Goal: Task Accomplishment & Management: Complete application form

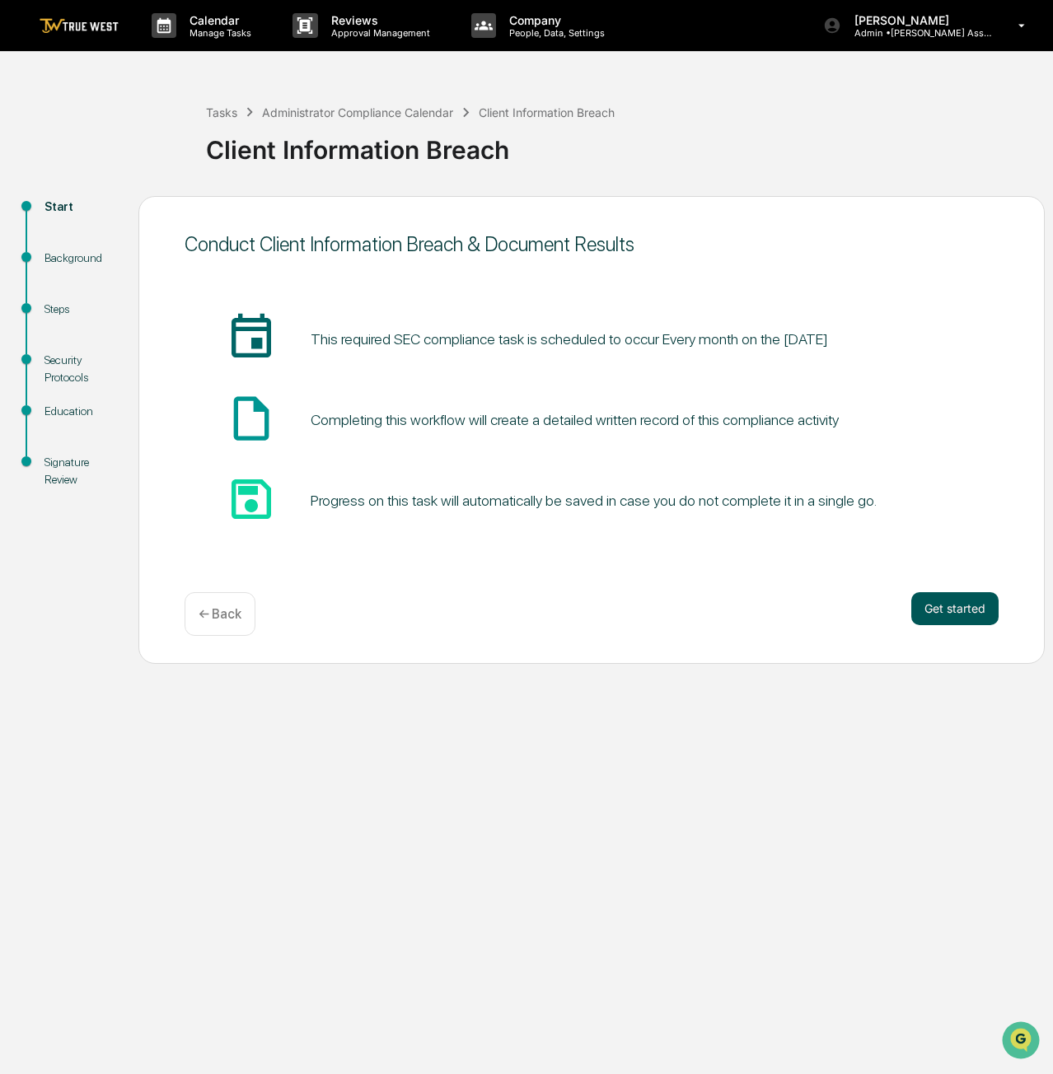
click at [960, 612] on button "Get started" at bounding box center [954, 608] width 87 height 33
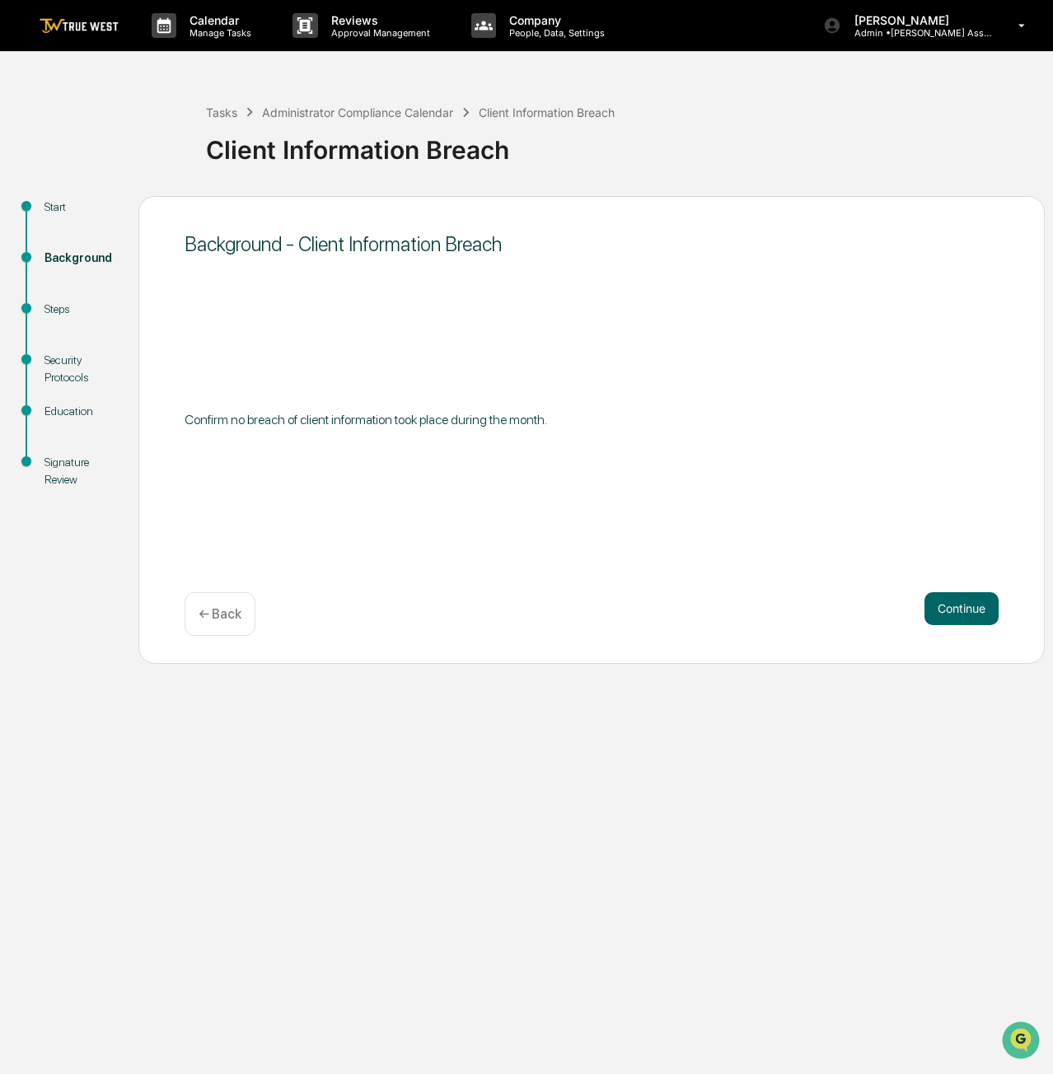
click at [960, 612] on button "Continue" at bounding box center [961, 608] width 74 height 33
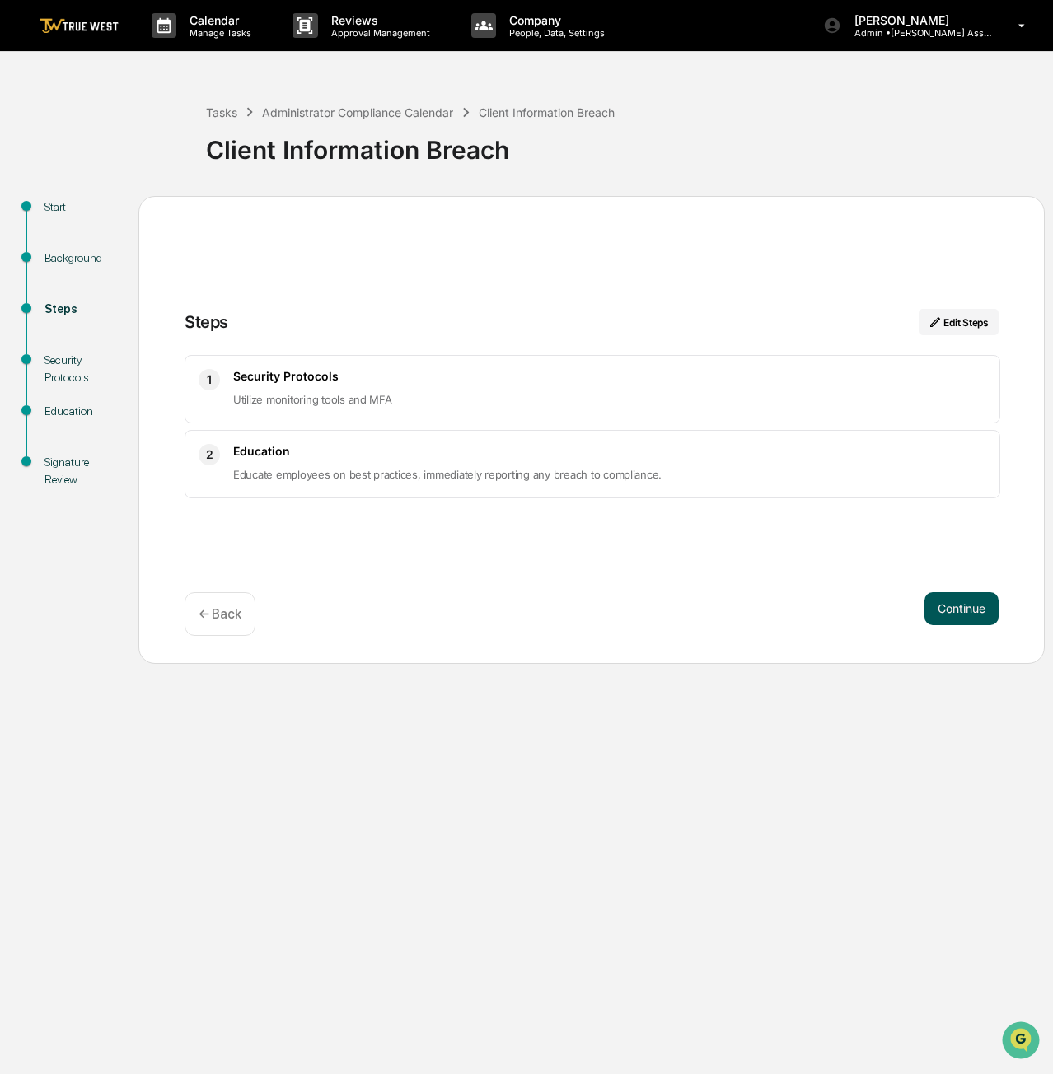
click at [939, 607] on button "Continue" at bounding box center [961, 608] width 74 height 33
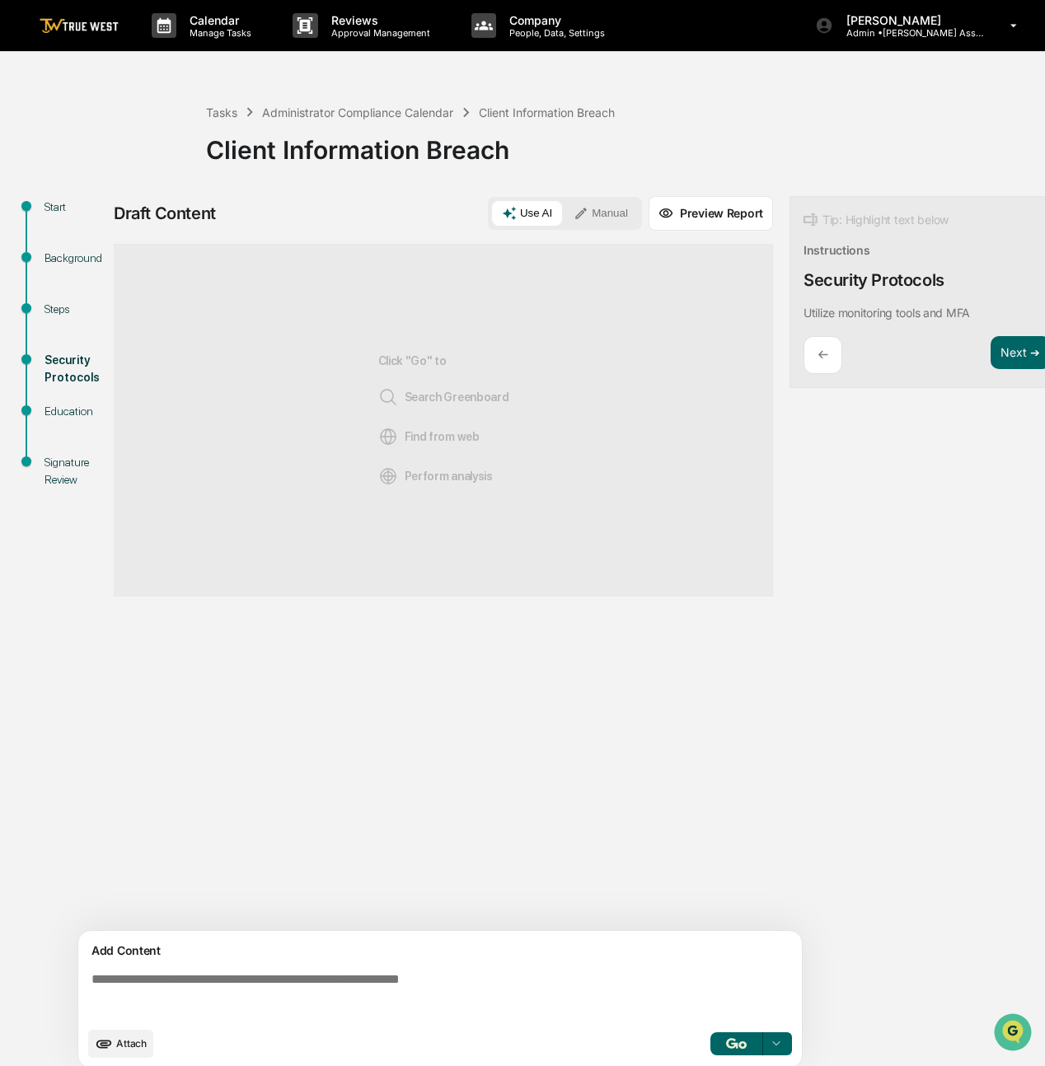
click at [342, 988] on textarea at bounding box center [443, 994] width 717 height 59
click at [1033, 357] on button "Next ➔" at bounding box center [1020, 353] width 60 height 34
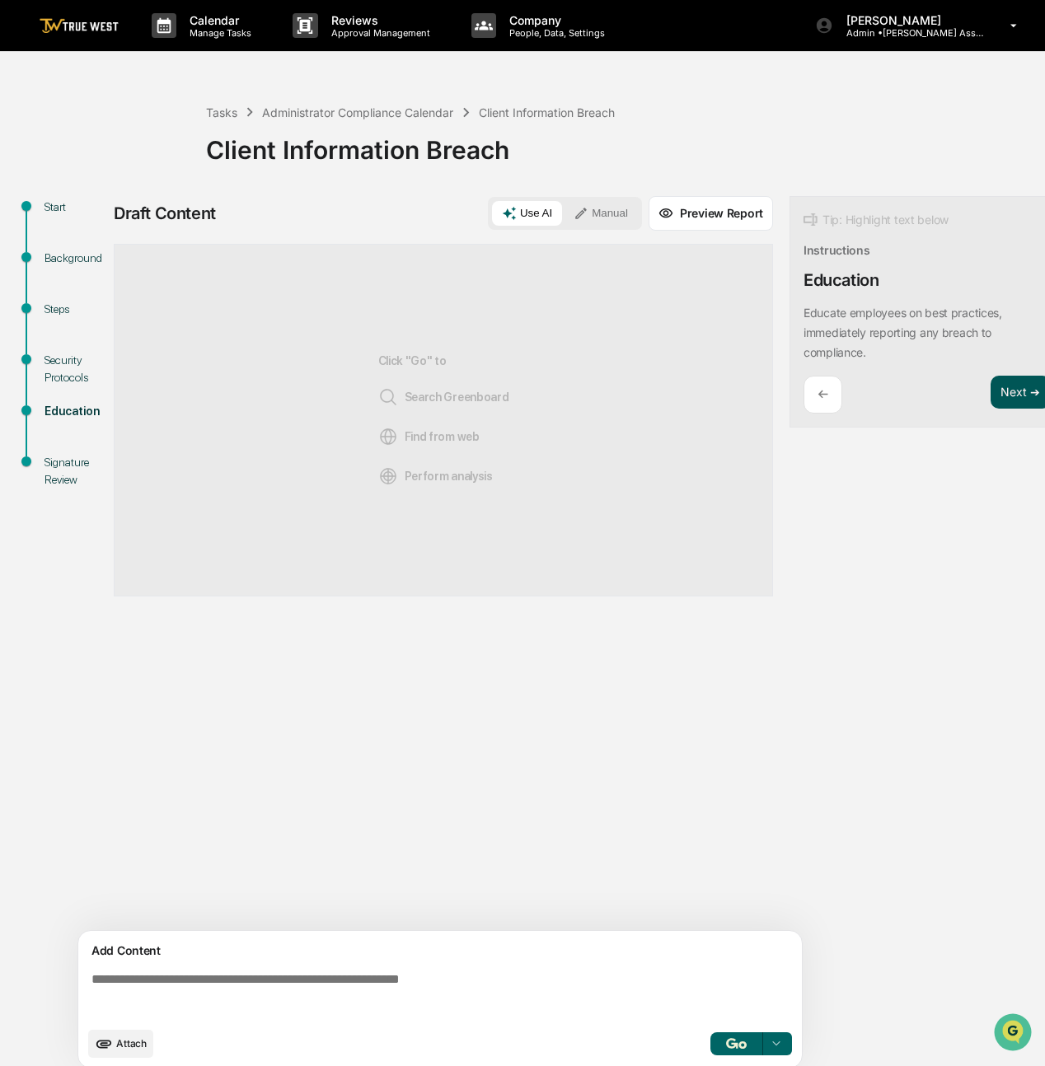
click at [1007, 386] on button "Next ➔" at bounding box center [1020, 393] width 60 height 34
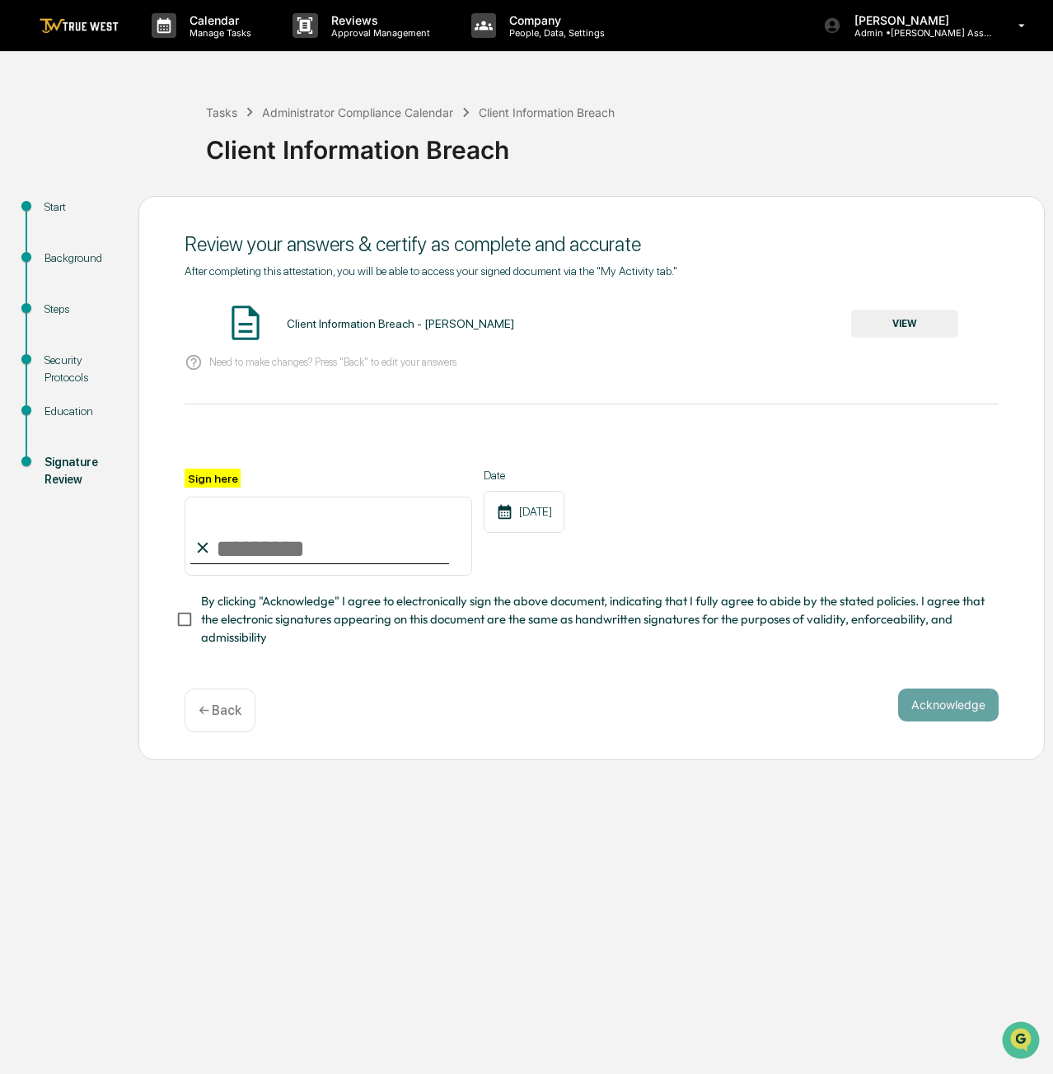
click at [876, 326] on button "VIEW" at bounding box center [904, 324] width 107 height 28
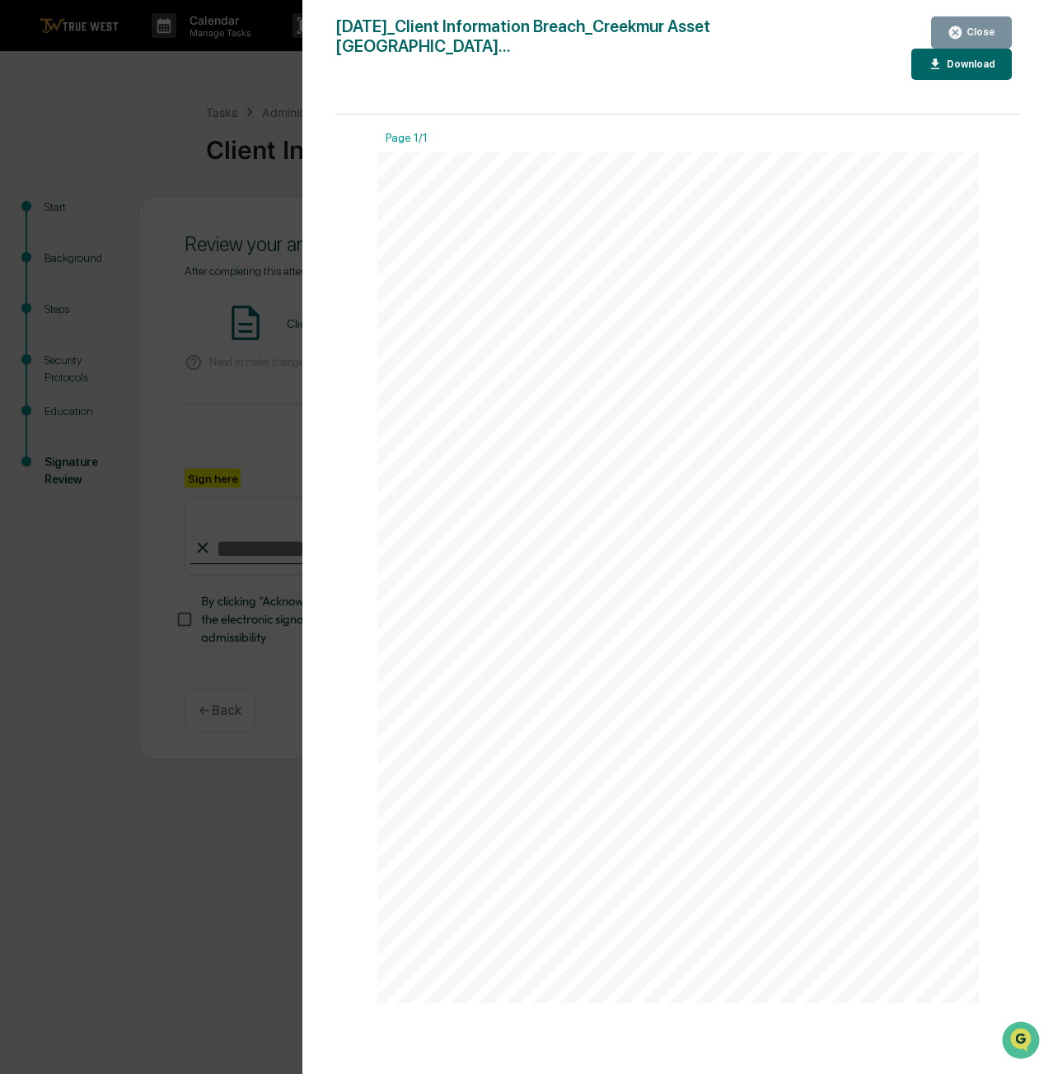
click at [1000, 29] on button "Close" at bounding box center [971, 32] width 81 height 32
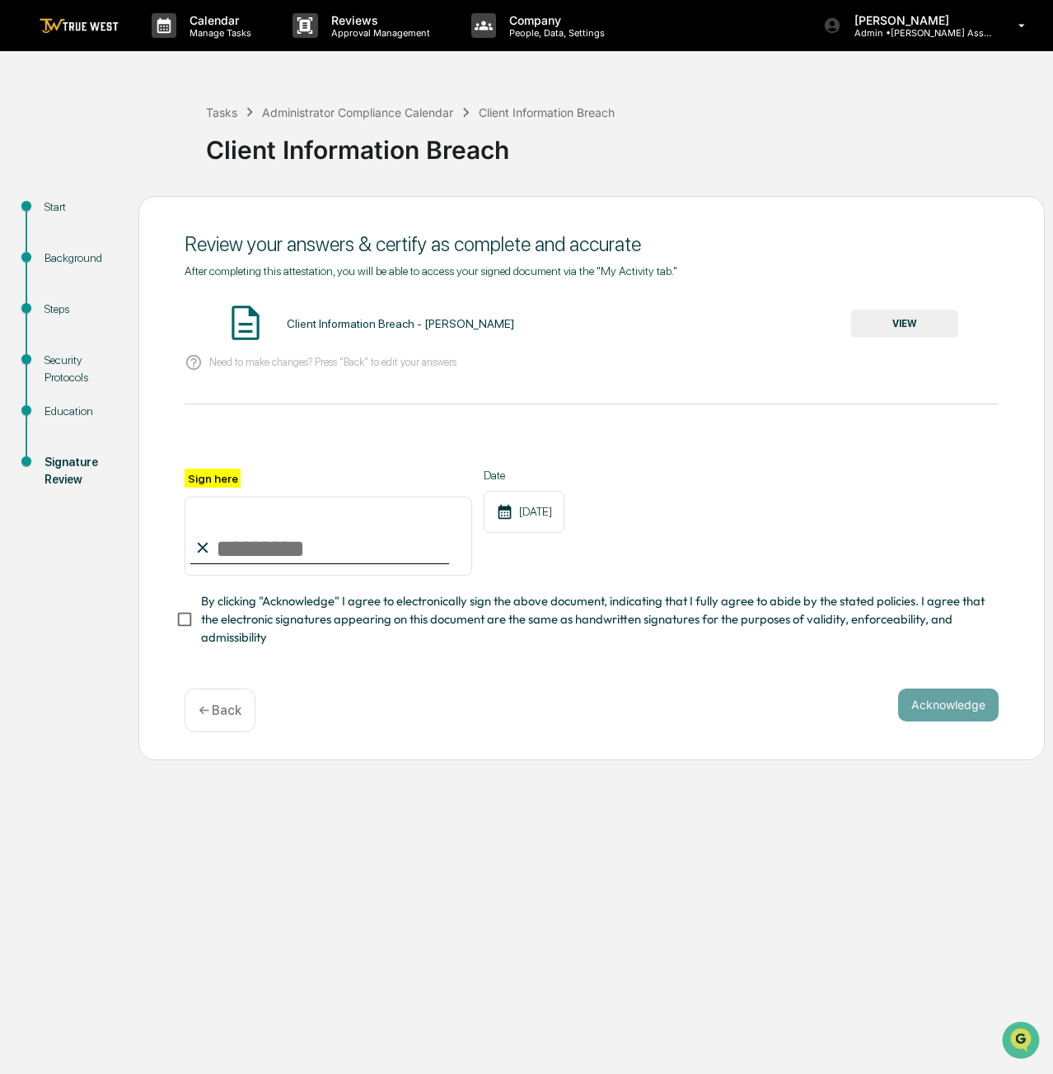
click at [247, 549] on input "Sign here" at bounding box center [328, 536] width 287 height 79
type input "**********"
click at [934, 709] on button "Acknowledge" at bounding box center [948, 705] width 100 height 33
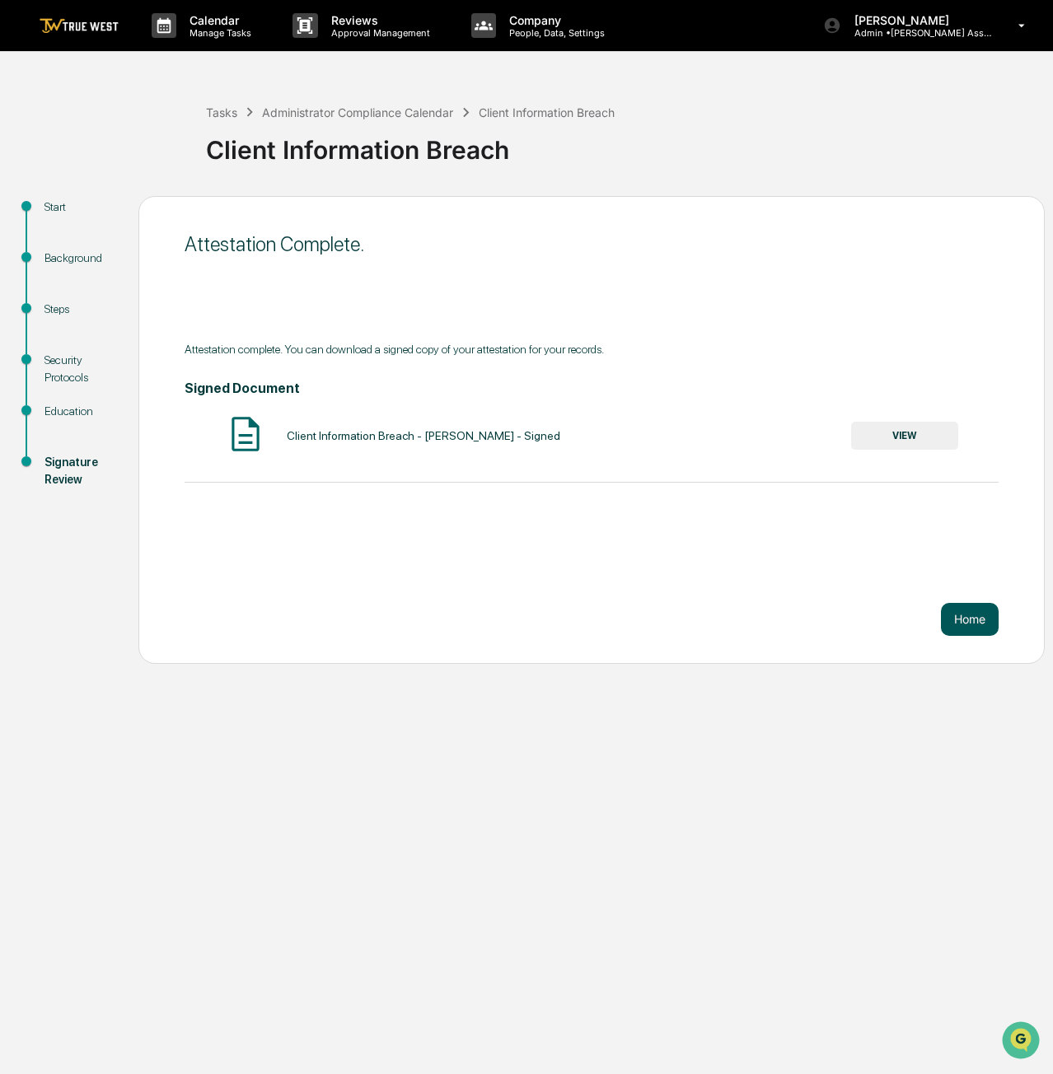
click at [965, 613] on button "Home" at bounding box center [970, 619] width 58 height 33
